Goal: Information Seeking & Learning: Learn about a topic

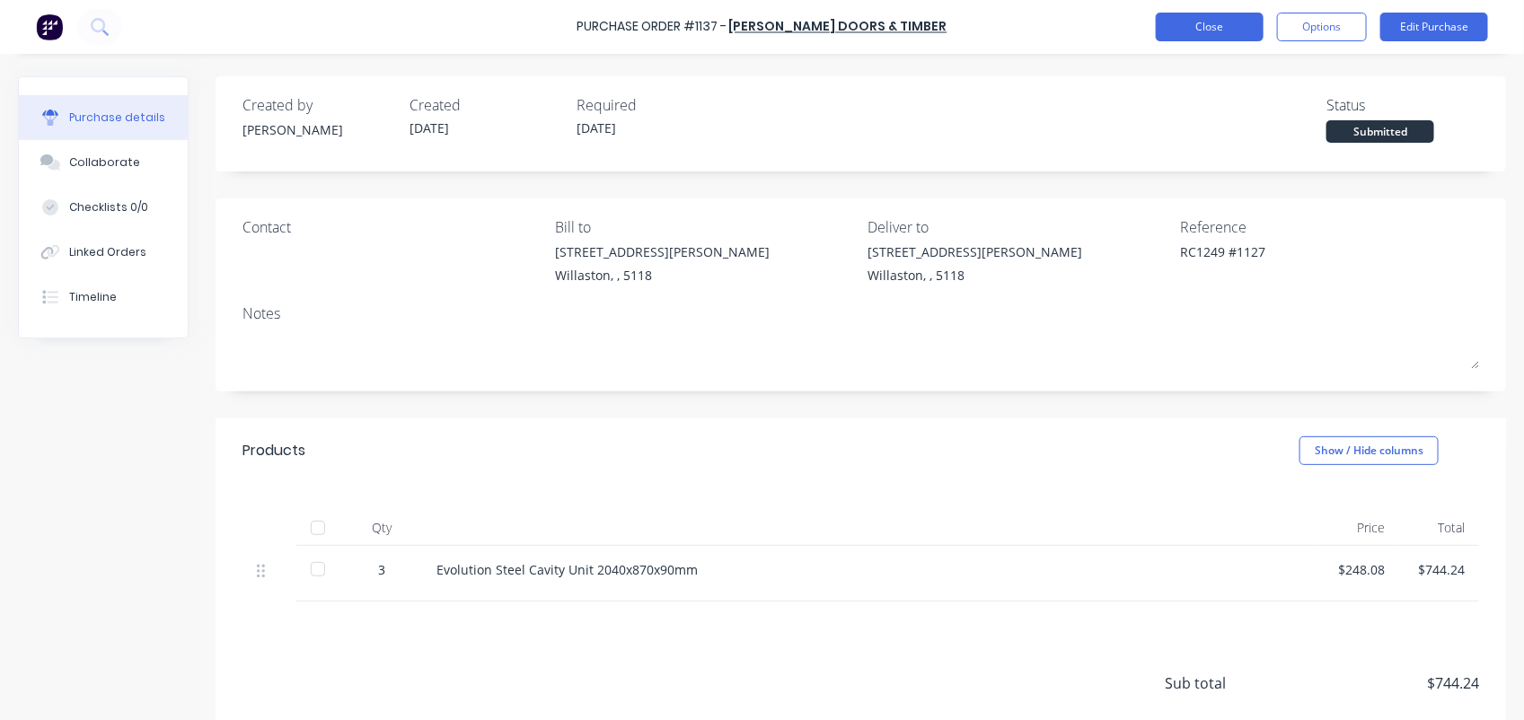
click at [1200, 31] on button "Close" at bounding box center [1210, 27] width 108 height 29
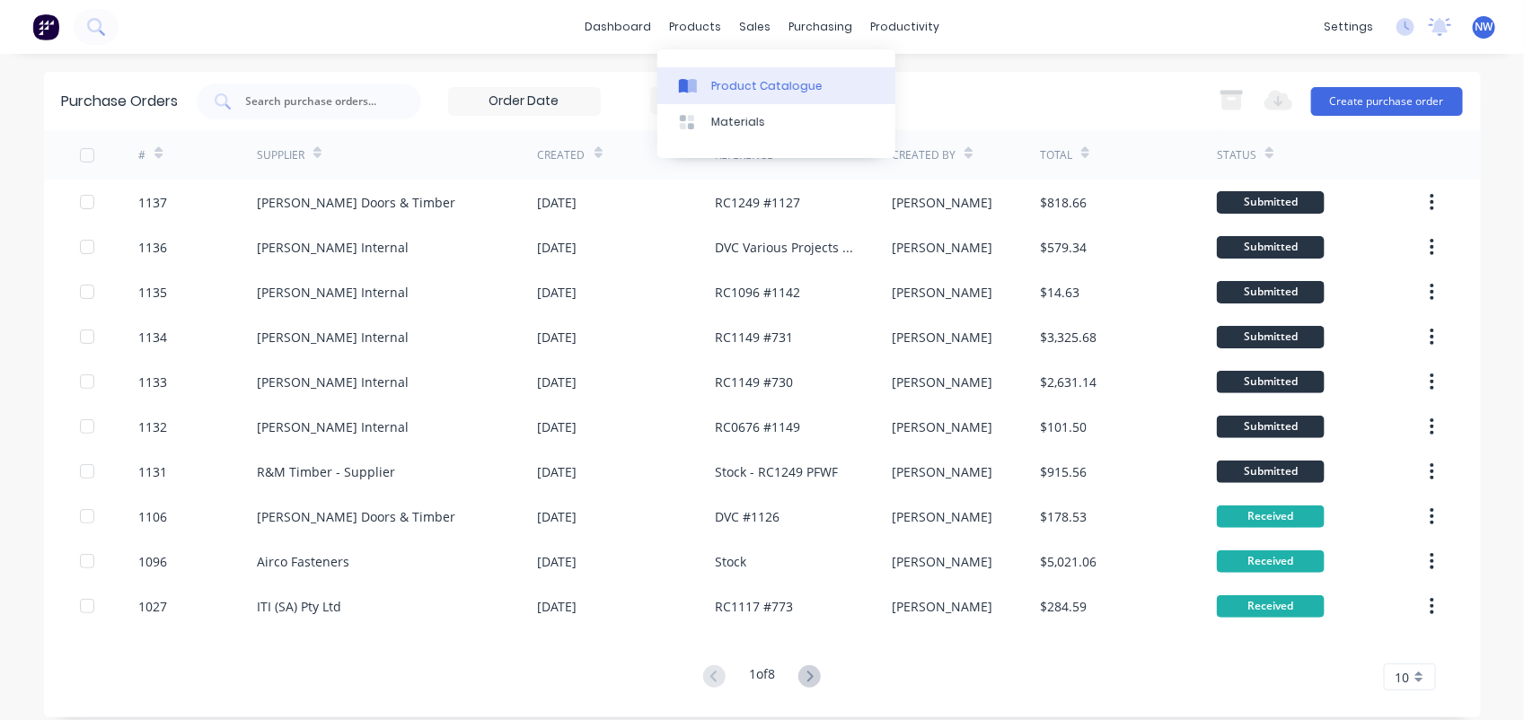
click at [748, 87] on div "Product Catalogue" at bounding box center [766, 86] width 111 height 16
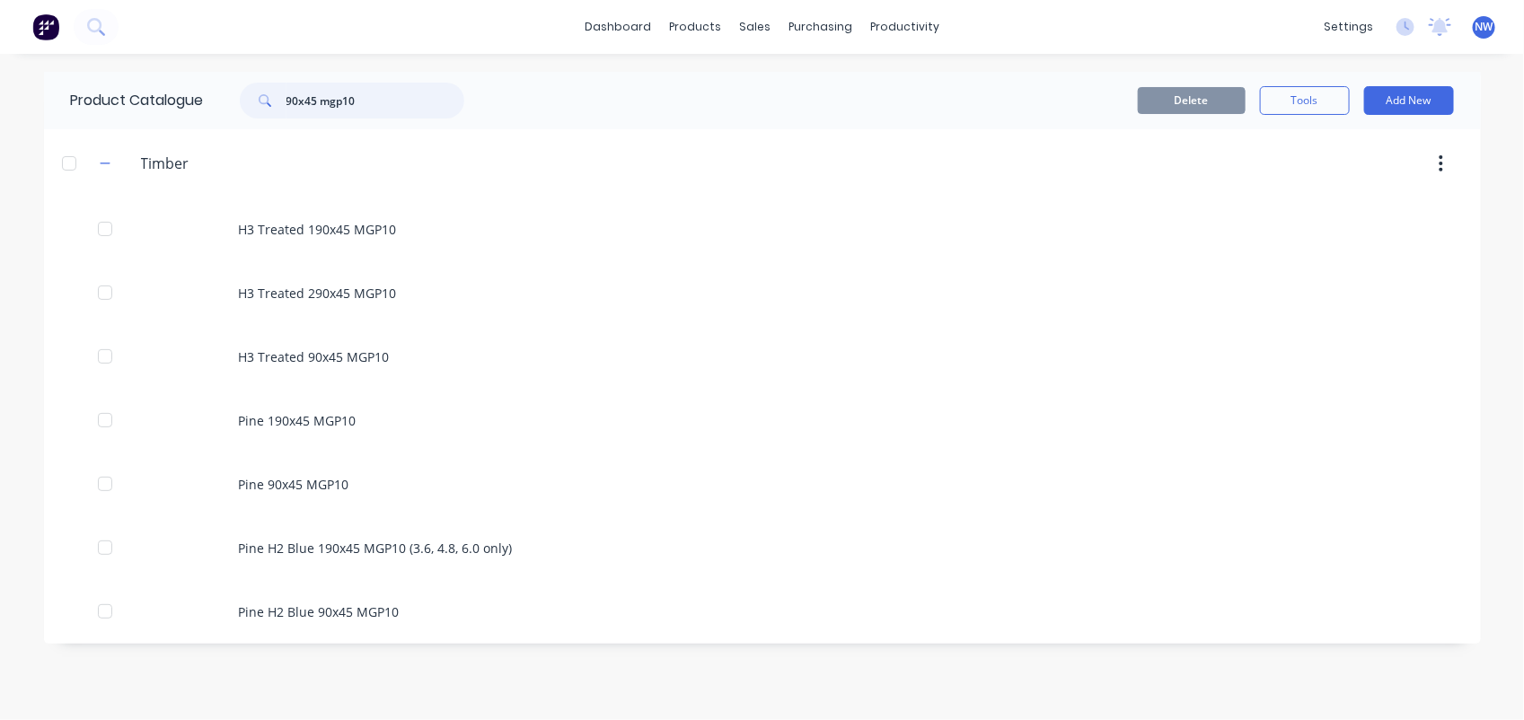
click at [395, 100] on input "90x45 mgp10" at bounding box center [375, 101] width 178 height 36
type input "9"
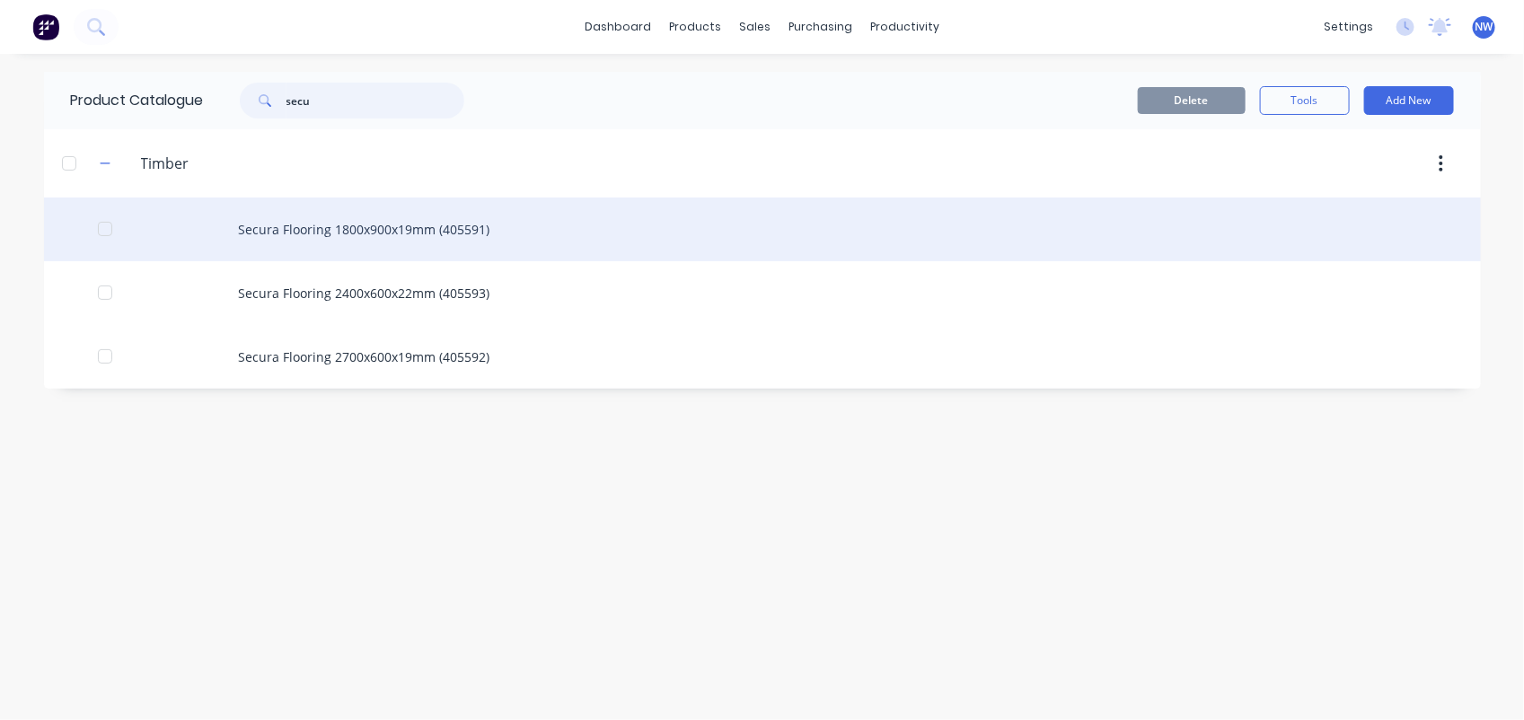
type input "secu"
click at [370, 213] on div "Secura Flooring 1800x900x19mm (405591)" at bounding box center [762, 230] width 1437 height 64
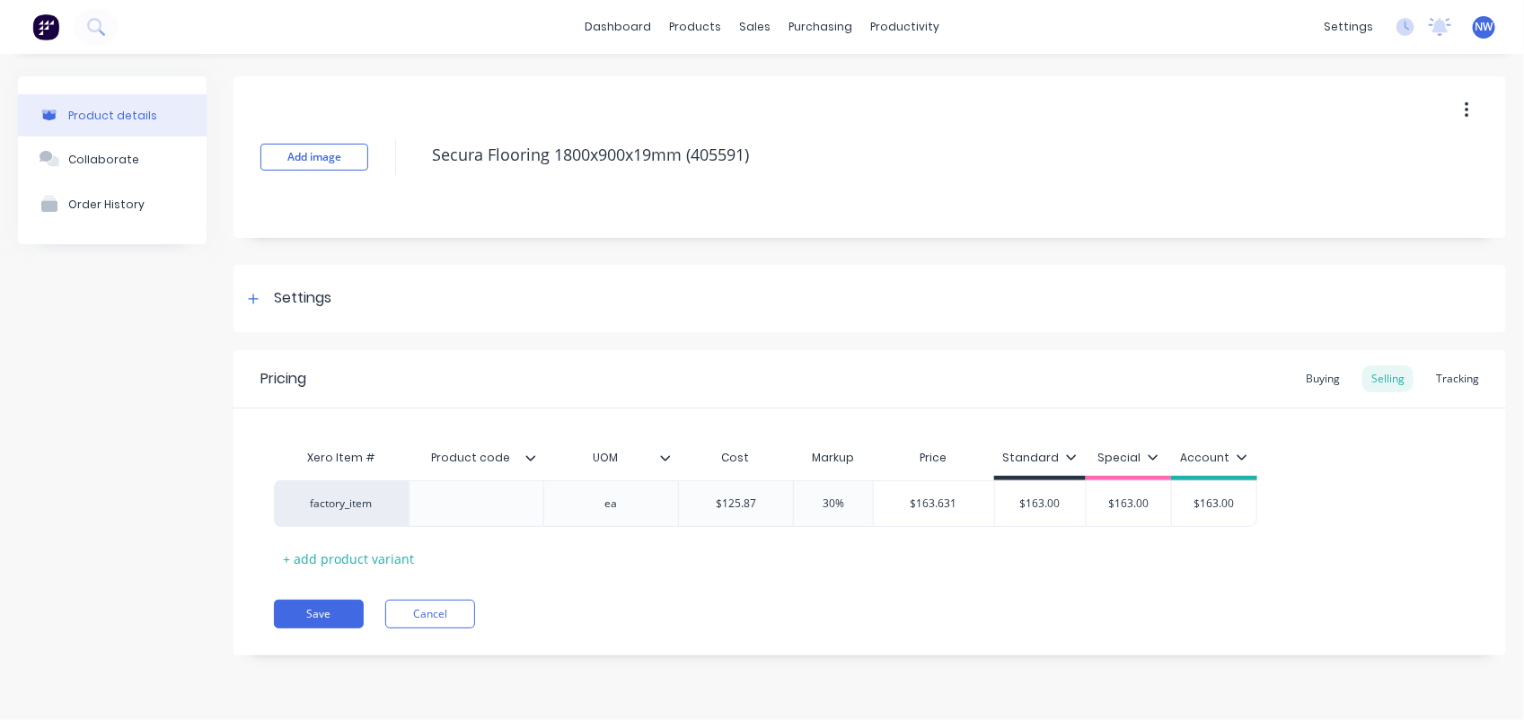
type textarea "x"
click at [1330, 375] on div "Buying" at bounding box center [1323, 379] width 52 height 27
